Goal: Book appointment/travel/reservation

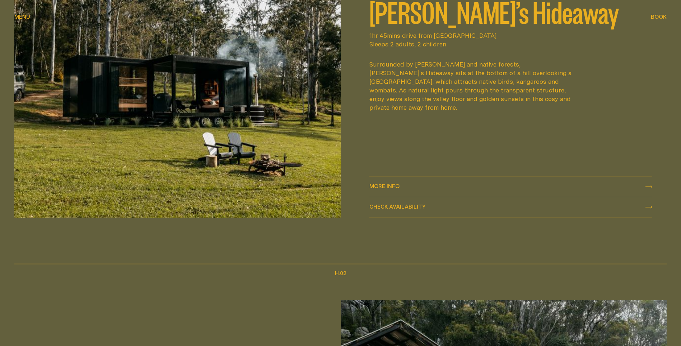
scroll to position [467, 0]
click at [262, 122] on img at bounding box center [177, 80] width 327 height 273
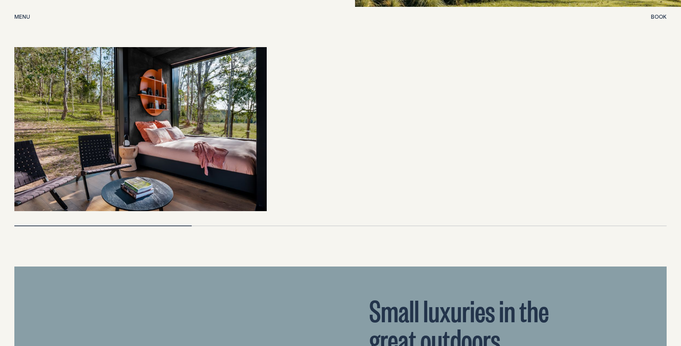
scroll to position [1616, 0]
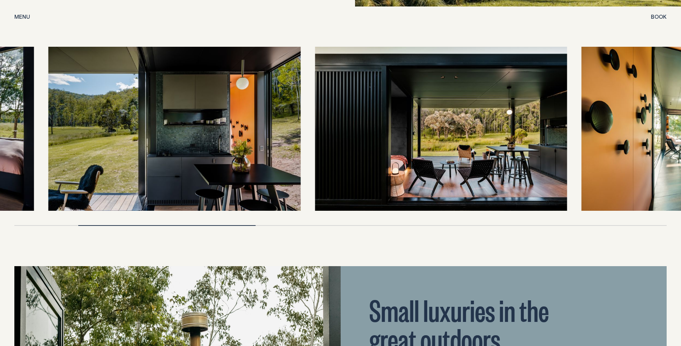
drag, startPoint x: 213, startPoint y: 122, endPoint x: 0, endPoint y: 126, distance: 213.4
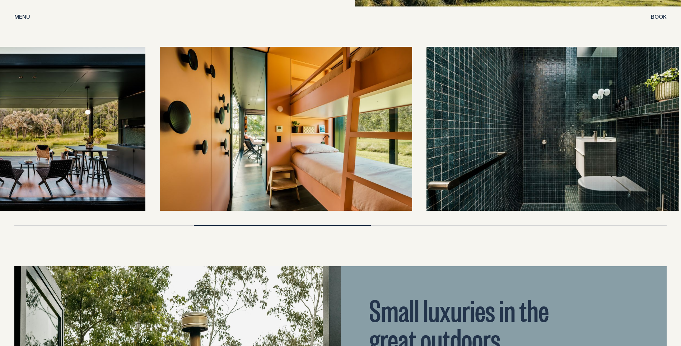
drag, startPoint x: 461, startPoint y: 147, endPoint x: 37, endPoint y: 135, distance: 424.0
click at [37, 135] on img at bounding box center [19, 129] width 253 height 164
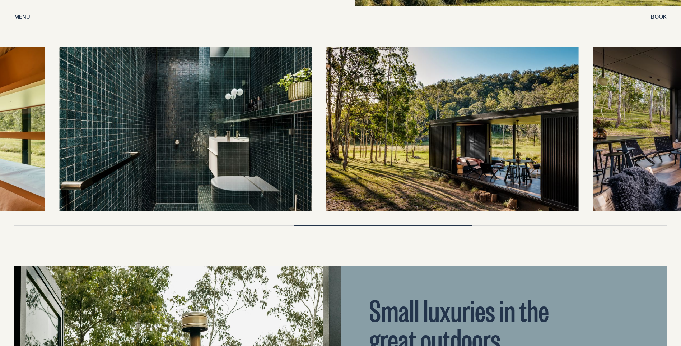
drag, startPoint x: 376, startPoint y: 135, endPoint x: 151, endPoint y: 124, distance: 225.5
click at [151, 124] on img at bounding box center [186, 129] width 253 height 164
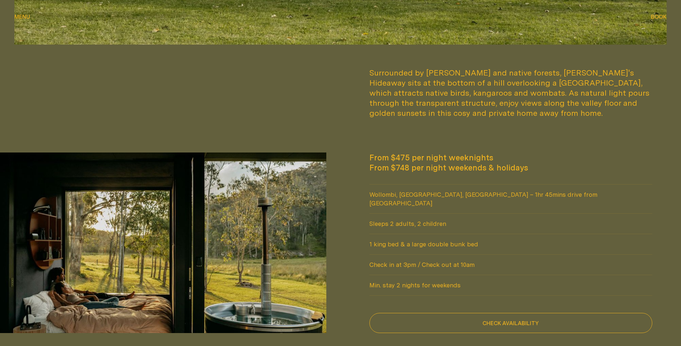
scroll to position [671, 0]
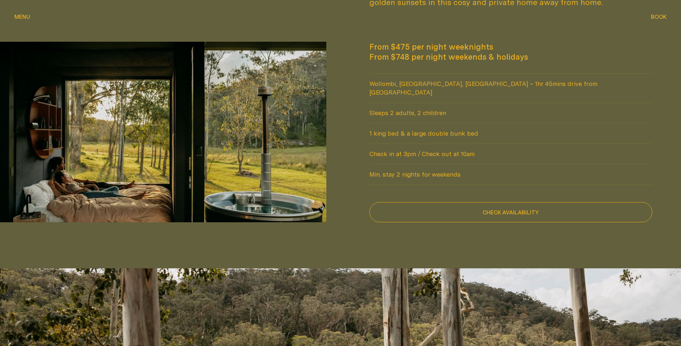
click at [17, 14] on span "Menu" at bounding box center [22, 16] width 16 height 5
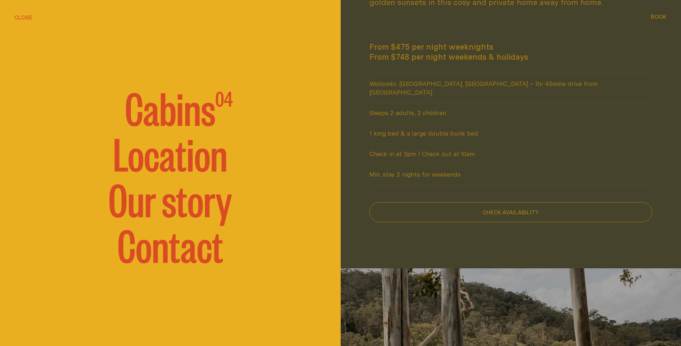
click at [182, 114] on span "Cabins" at bounding box center [170, 106] width 91 height 43
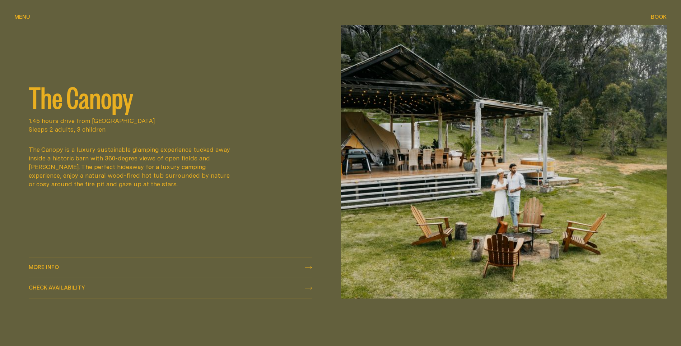
scroll to position [754, 0]
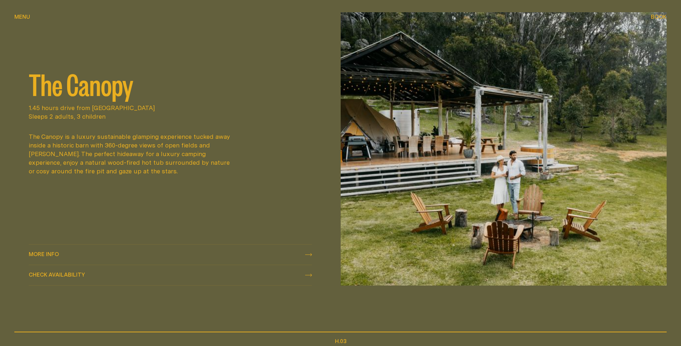
click at [54, 250] on span "More info More info" at bounding box center [44, 254] width 30 height 9
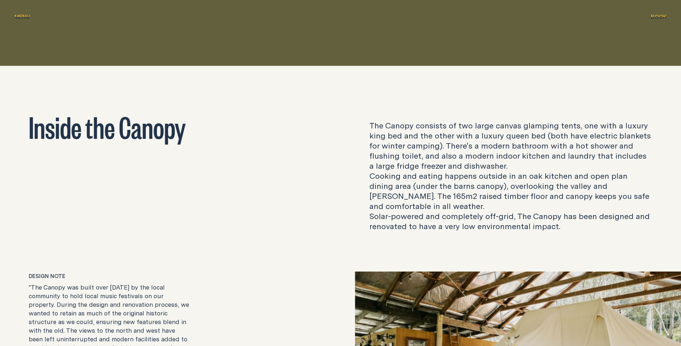
scroll to position [1293, 0]
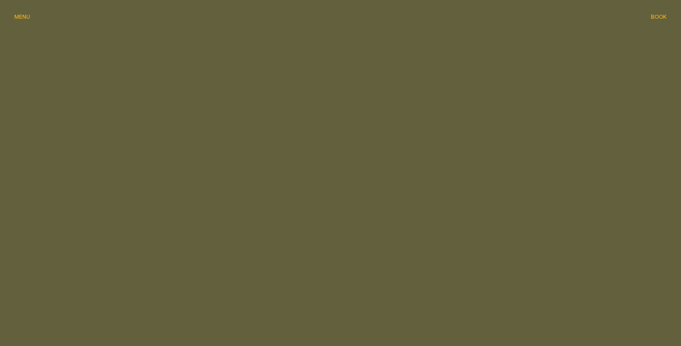
scroll to position [754, 0]
click at [22, 17] on span "Menu" at bounding box center [22, 16] width 16 height 5
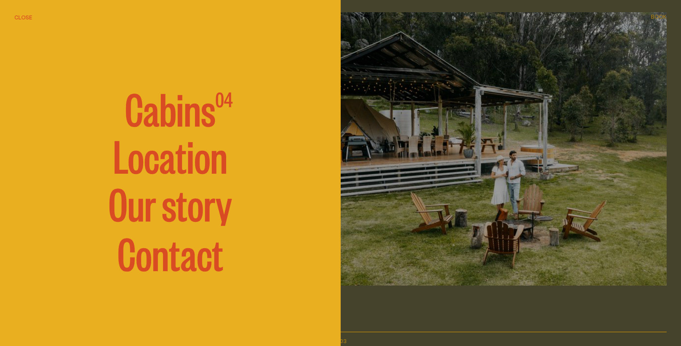
click at [176, 120] on span "Cabins" at bounding box center [170, 107] width 91 height 43
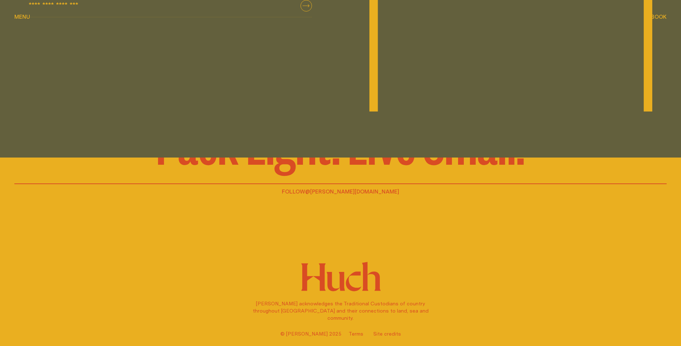
scroll to position [1562, 0]
